Goal: Information Seeking & Learning: Find specific page/section

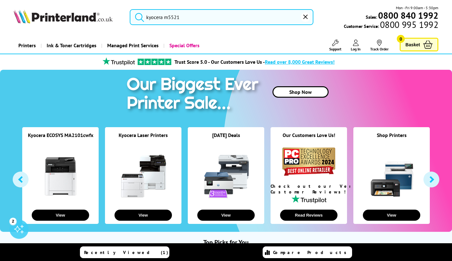
click at [193, 21] on input "kyocera m5521" at bounding box center [222, 17] width 184 height 16
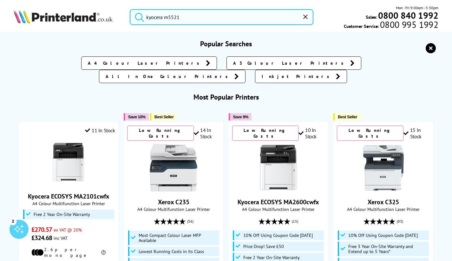
click at [130, 9] on button "submit" at bounding box center [138, 16] width 16 height 14
click at [193, 19] on input "kyocera m5521" at bounding box center [222, 17] width 184 height 16
drag, startPoint x: 192, startPoint y: 19, endPoint x: 126, endPoint y: 24, distance: 66.9
click at [129, 24] on div "kyocera m5521" at bounding box center [218, 17] width 192 height 16
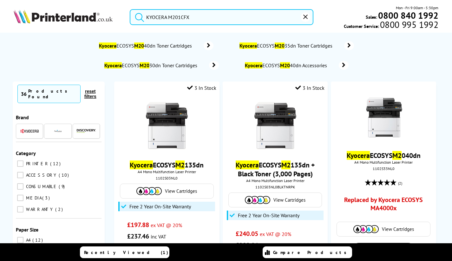
click at [130, 9] on button "submit" at bounding box center [138, 16] width 16 height 14
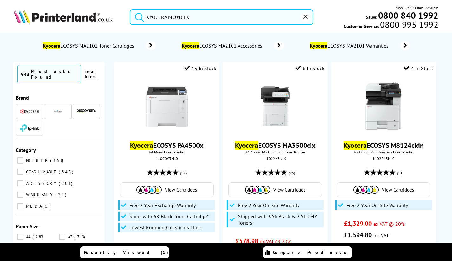
click at [178, 16] on input "KYOCERA M201CFX" at bounding box center [222, 17] width 184 height 16
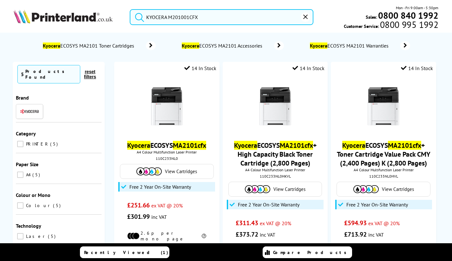
click at [130, 9] on button "submit" at bounding box center [138, 16] width 16 height 14
click at [178, 16] on input "KYOCERA M20101CFX" at bounding box center [222, 17] width 184 height 16
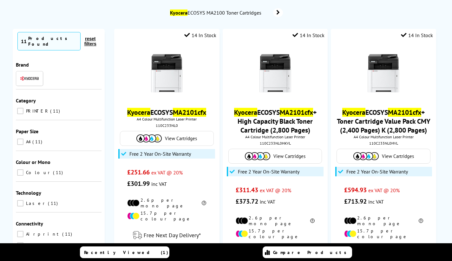
scroll to position [63, 0]
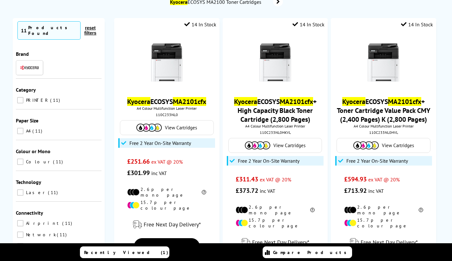
type input "KYOCERA M2101CFX"
click at [161, 104] on link "Kyocera ECOSYS MA2101cfx" at bounding box center [166, 101] width 79 height 9
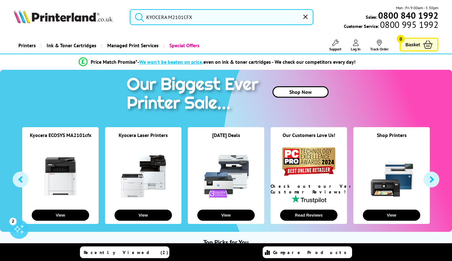
click at [207, 17] on input "KYOCERA M2101CFX" at bounding box center [222, 17] width 184 height 16
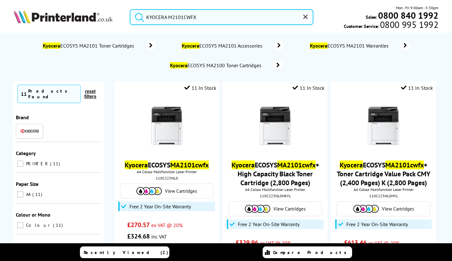
type input "KYOCERA M2101CWFX"
click at [130, 9] on button "submit" at bounding box center [138, 16] width 16 height 14
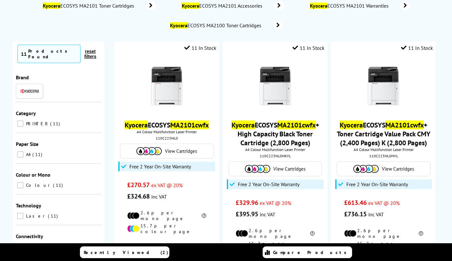
scroll to position [63, 0]
